Goal: Task Accomplishment & Management: Manage account settings

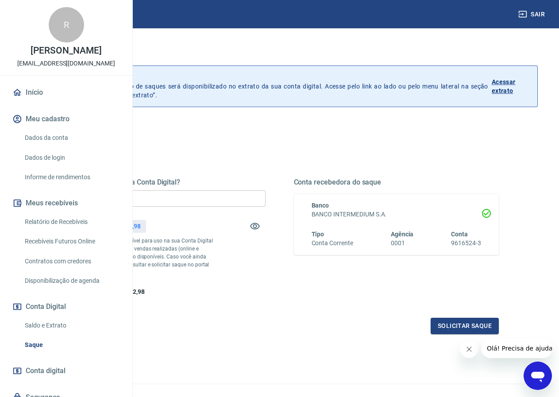
click at [264, 192] on input "R$ 0,00" at bounding box center [162, 198] width 205 height 16
type input "R$ 1.502,98"
click at [365, 296] on div "Conta recebedora do saque Banco BANCO INTERMEDIUM S.A. Tipo Conta Corrente Agên…" at bounding box center [396, 237] width 205 height 119
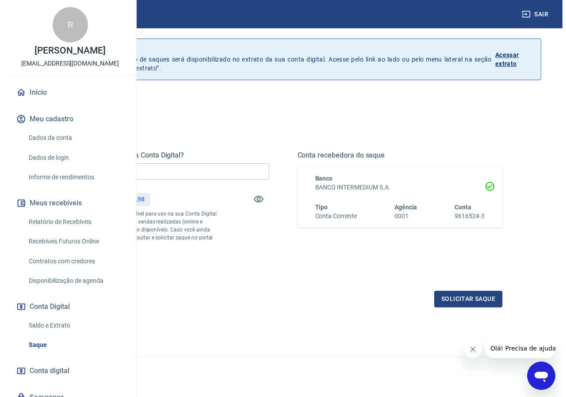
scroll to position [57, 0]
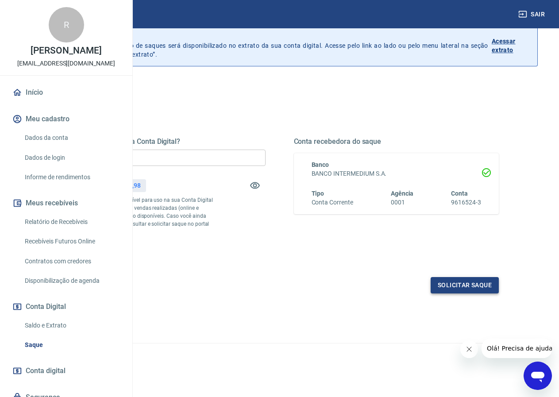
click at [474, 281] on button "Solicitar saque" at bounding box center [464, 285] width 68 height 16
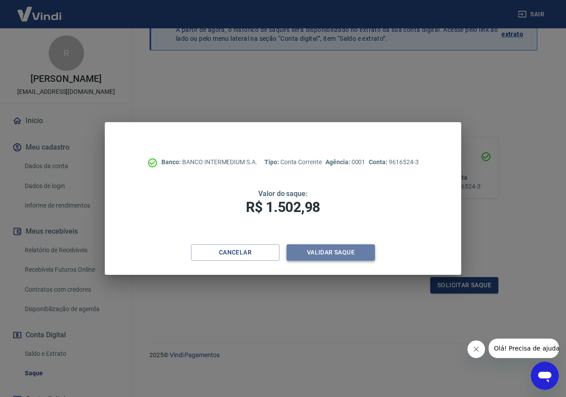
click at [341, 256] on button "Validar saque" at bounding box center [331, 252] width 88 height 16
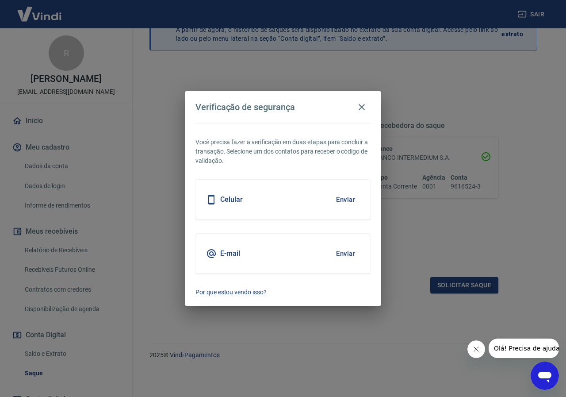
click at [345, 199] on button "Enviar" at bounding box center [345, 199] width 29 height 19
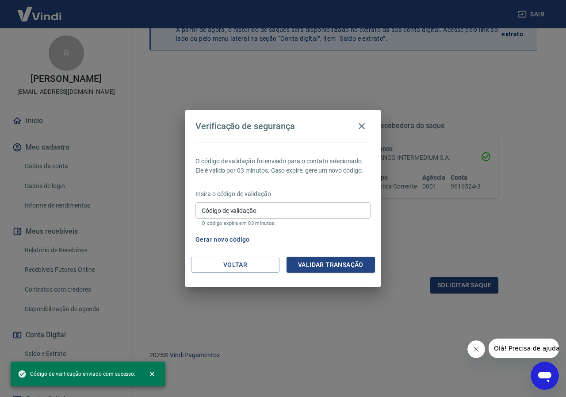
click at [331, 211] on input "Código de validação" at bounding box center [282, 210] width 175 height 16
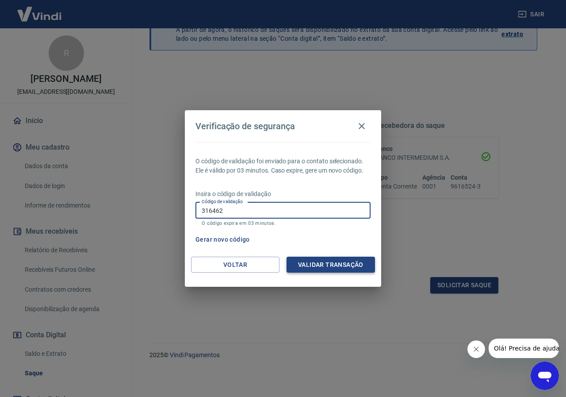
type input "316462"
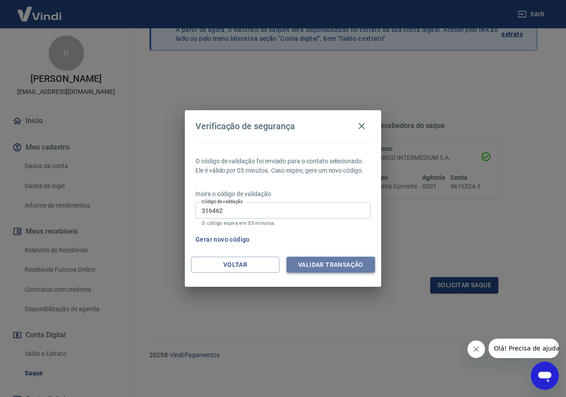
click at [335, 267] on button "Validar transação" at bounding box center [331, 264] width 88 height 16
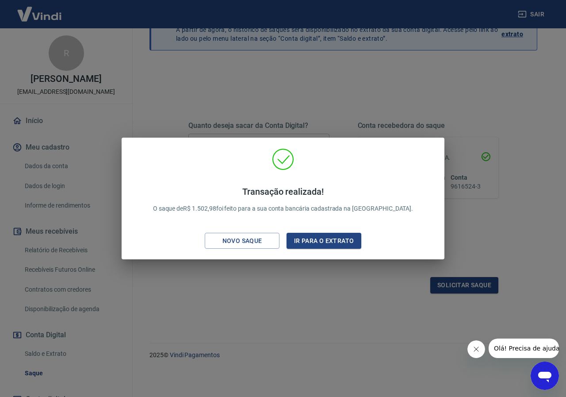
click at [359, 305] on div "Transação realizada! O saque de R$ 1.502,98 foi feito para a sua conta bancária…" at bounding box center [283, 198] width 566 height 397
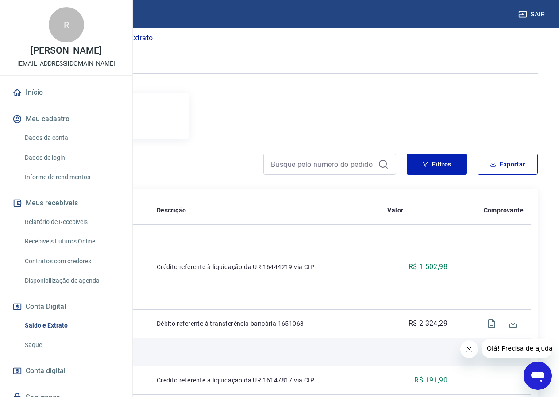
scroll to position [133, 0]
